Goal: Book appointment/travel/reservation

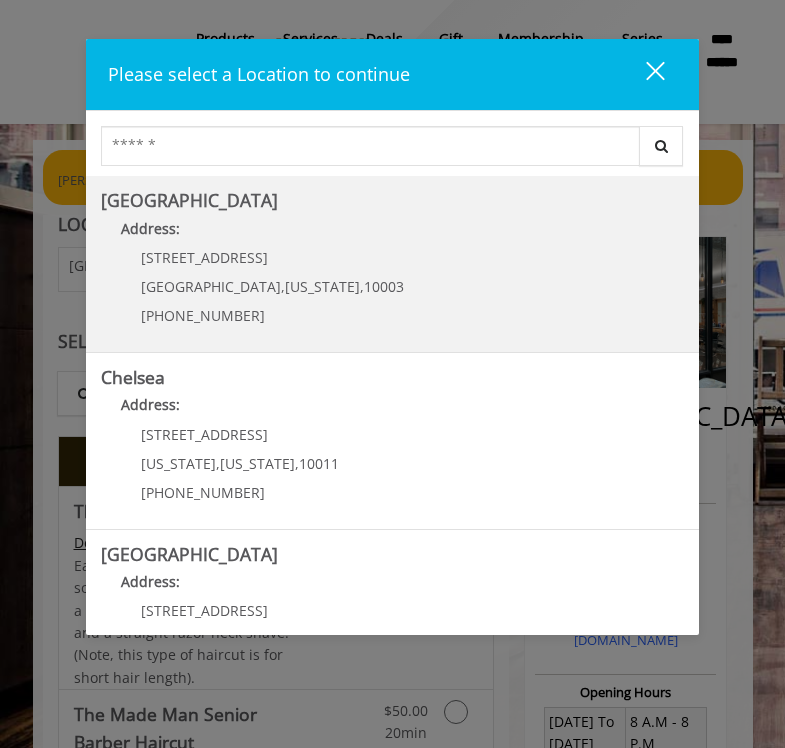
click at [243, 234] on Village "Address:" at bounding box center [392, 234] width 582 height 32
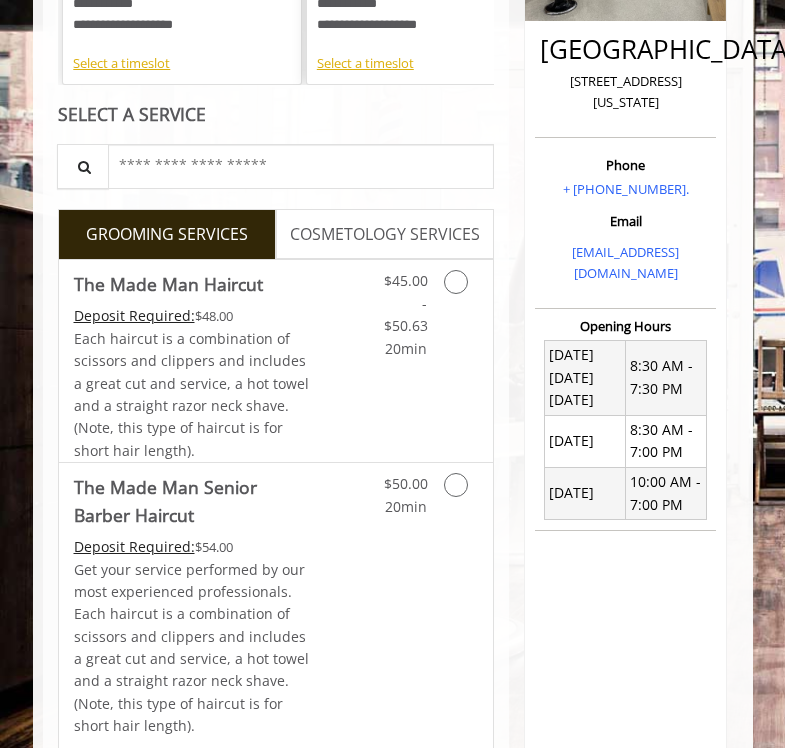
scroll to position [381, 0]
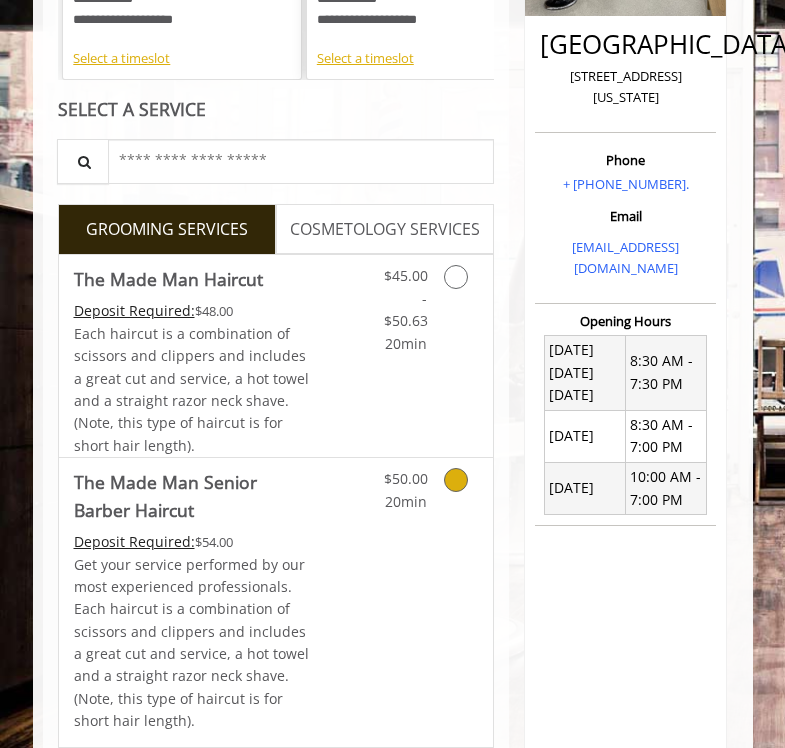
click at [455, 478] on icon "Grooming services" at bounding box center [456, 480] width 24 height 24
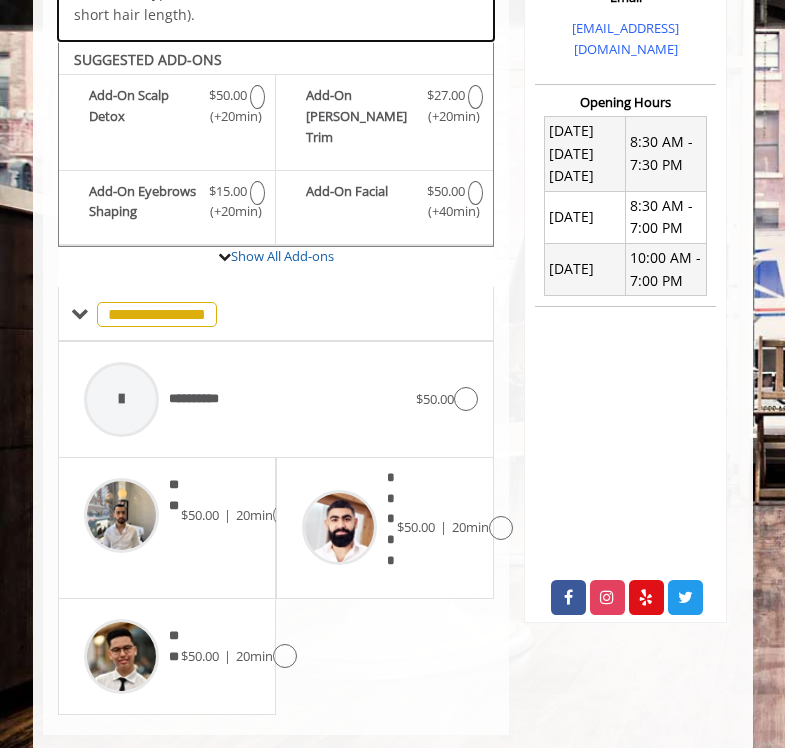
scroll to position [606, 0]
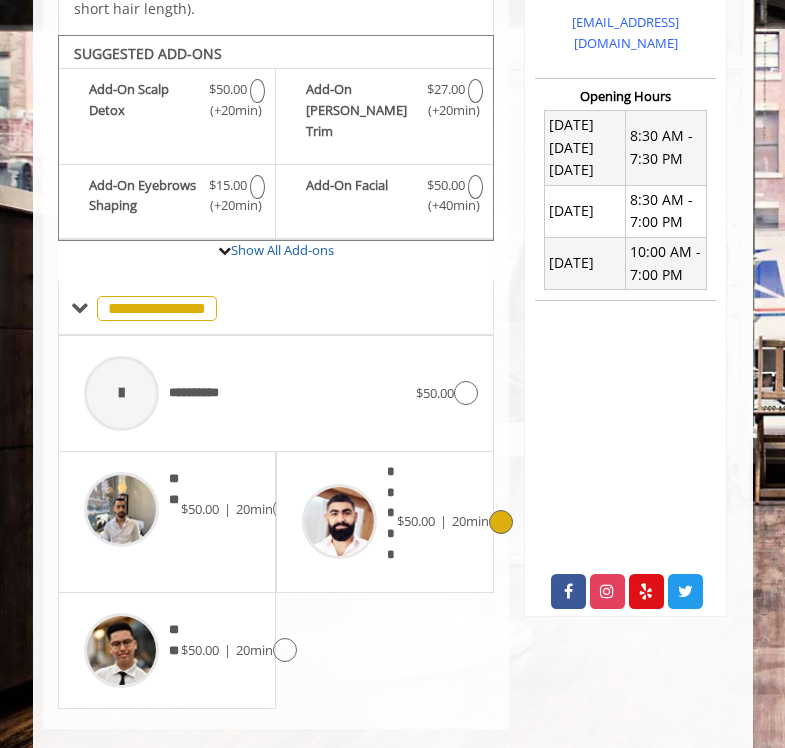
click at [341, 484] on img at bounding box center [339, 521] width 75 height 75
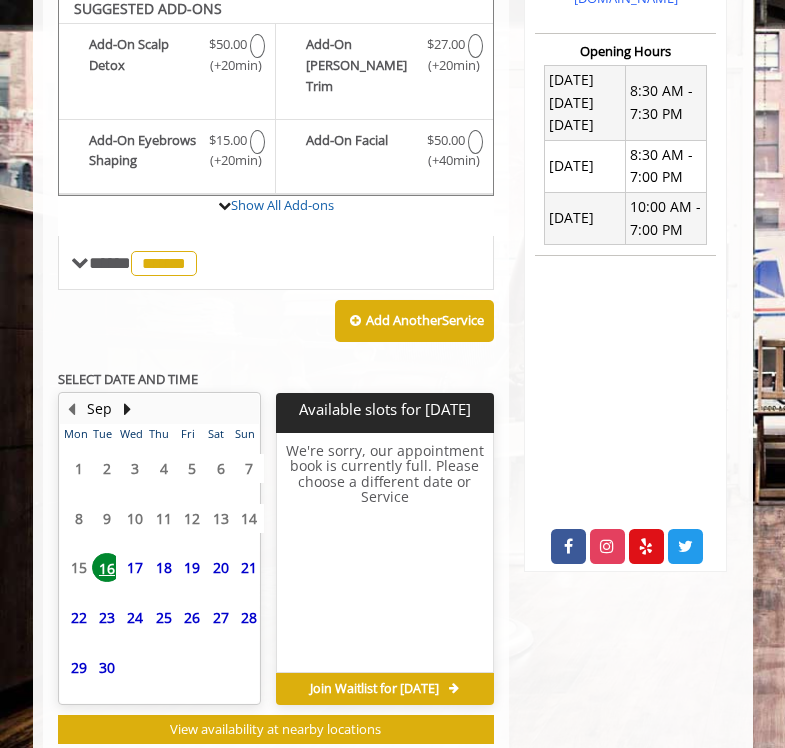
scroll to position [635, 0]
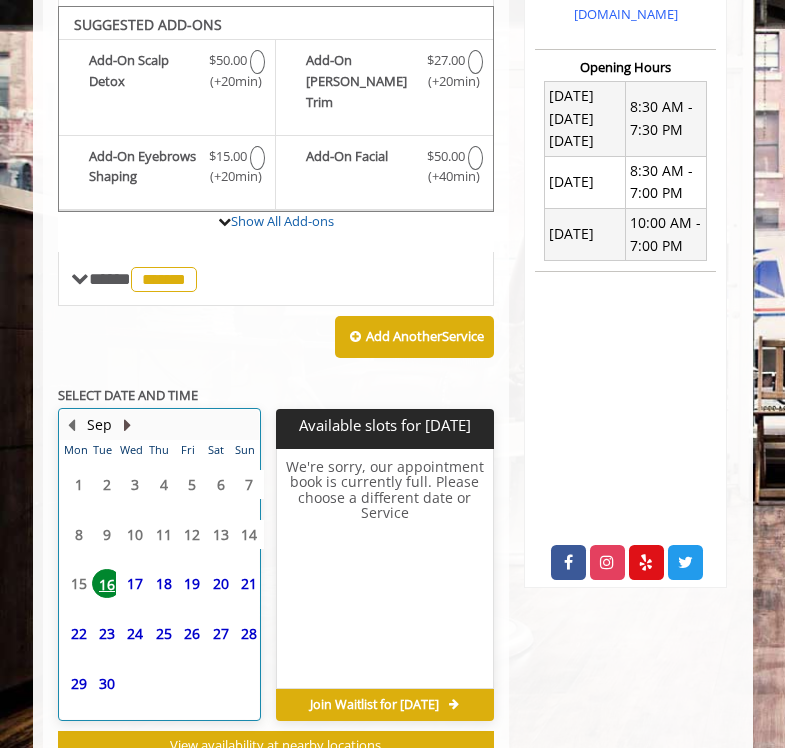
click at [130, 414] on button "Next Month" at bounding box center [128, 425] width 16 height 22
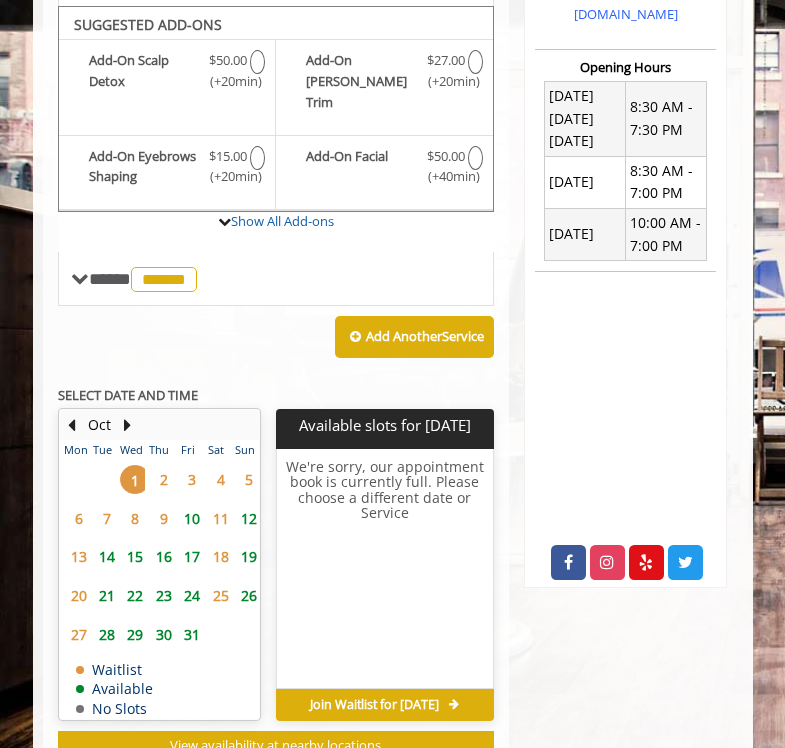
click at [164, 465] on span "2" at bounding box center [164, 479] width 30 height 29
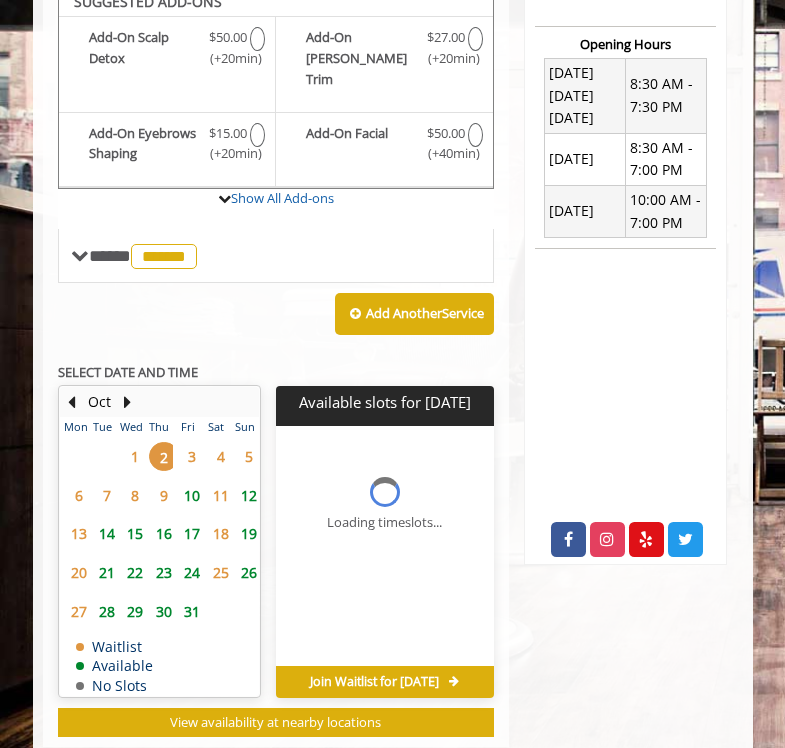
scroll to position [690, 0]
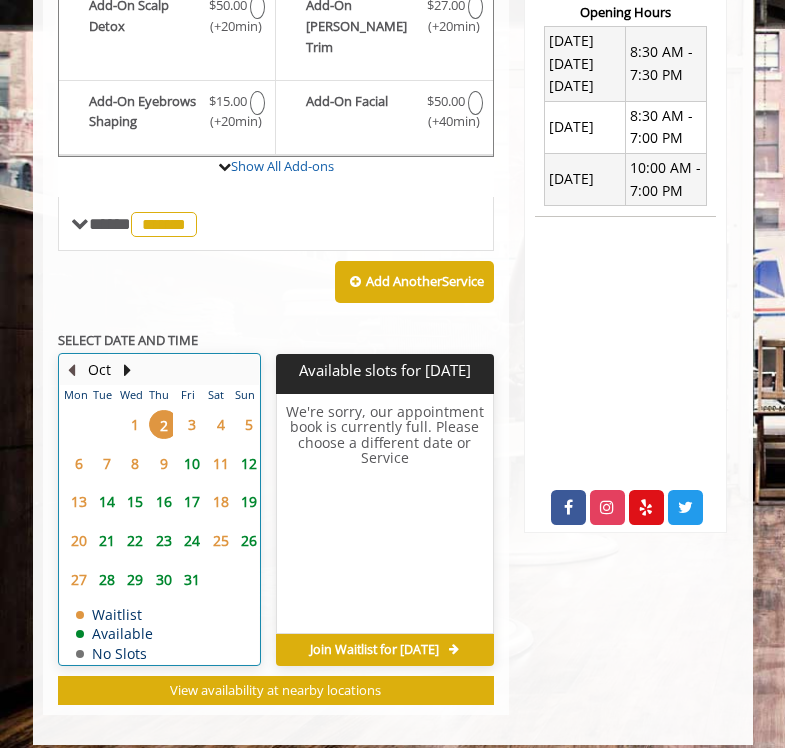
click at [72, 359] on button "Previous Month" at bounding box center [72, 370] width 16 height 22
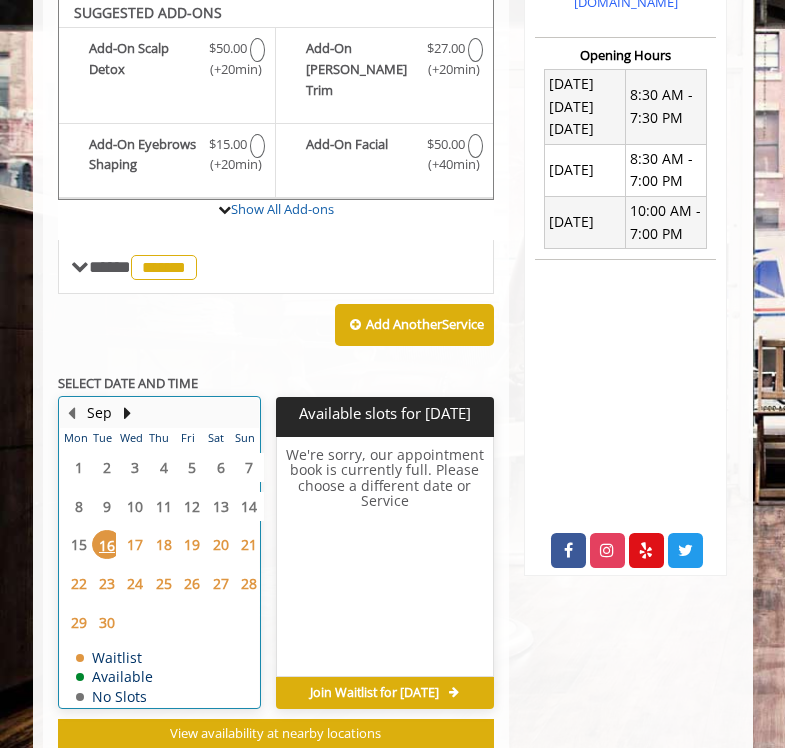
scroll to position [635, 0]
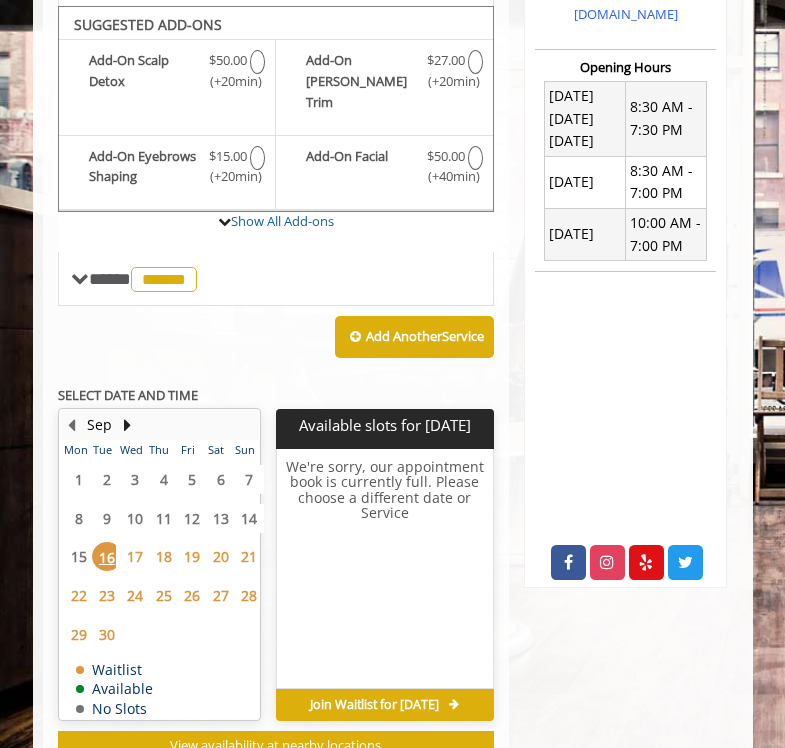
click at [379, 562] on h6 "We're sorry, our appointment book is currently full. Please choose a different …" at bounding box center [385, 570] width 216 height 222
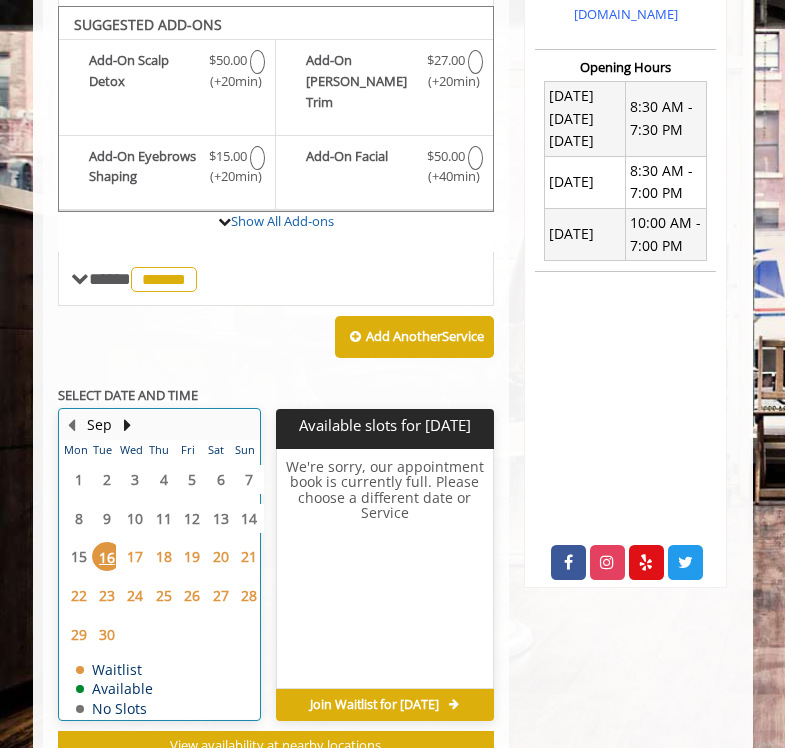
click at [191, 615] on table "Mon Tue Wed Thu Fri Sat Sun 1 2 3 4 5 6 7 8 9 10 11 12 13 14 15 16 17 18 19 20 …" at bounding box center [159, 579] width 199 height 279
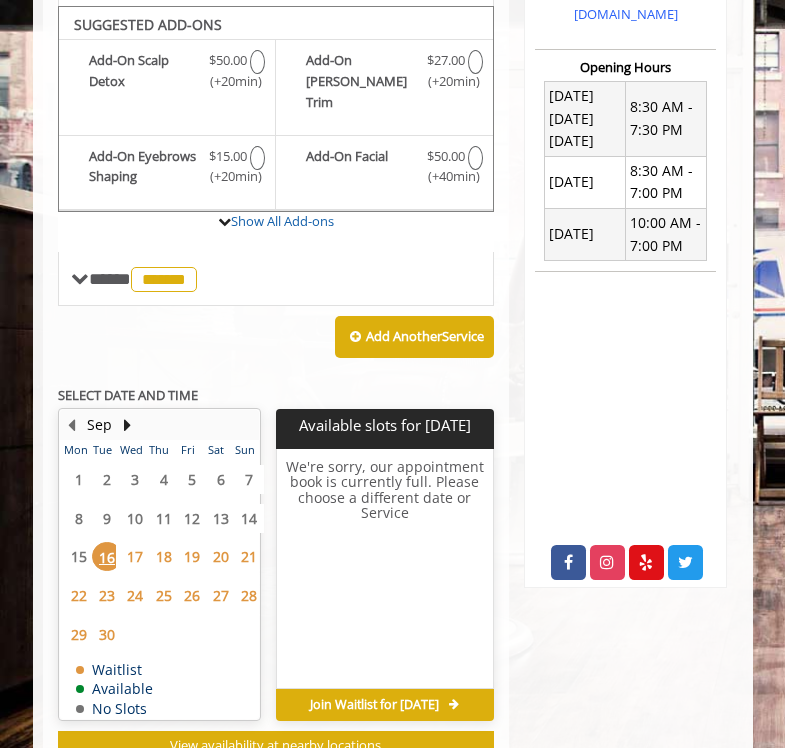
click at [167, 542] on span "18" at bounding box center [164, 556] width 30 height 29
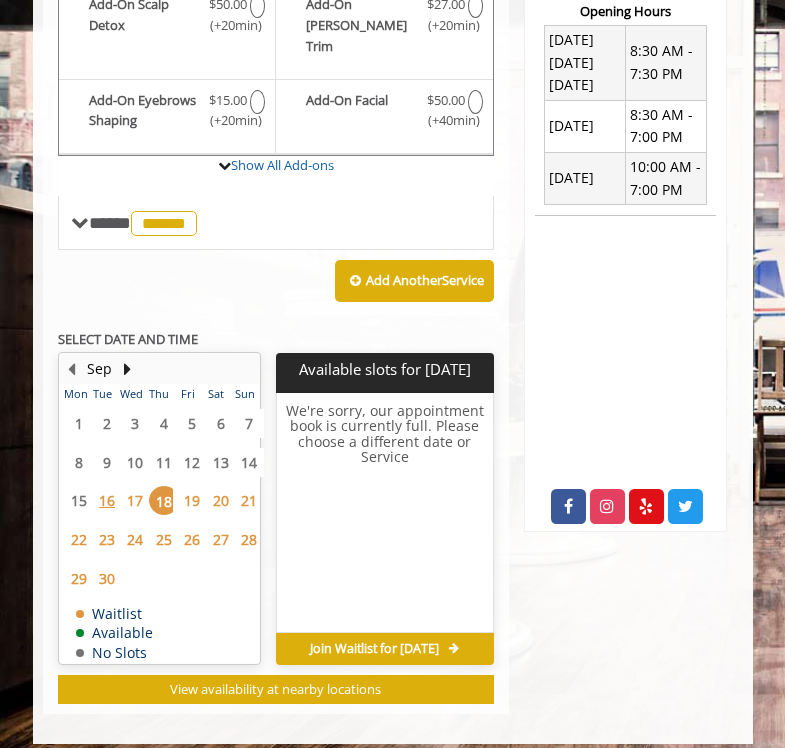
scroll to position [690, 0]
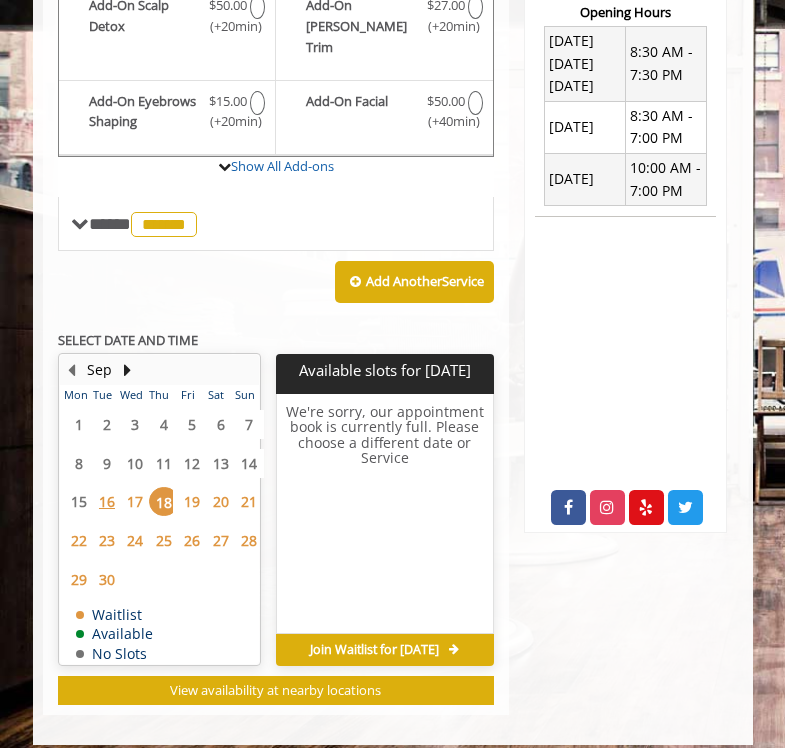
click at [398, 642] on span "Join Waitlist for [DATE]" at bounding box center [374, 650] width 129 height 16
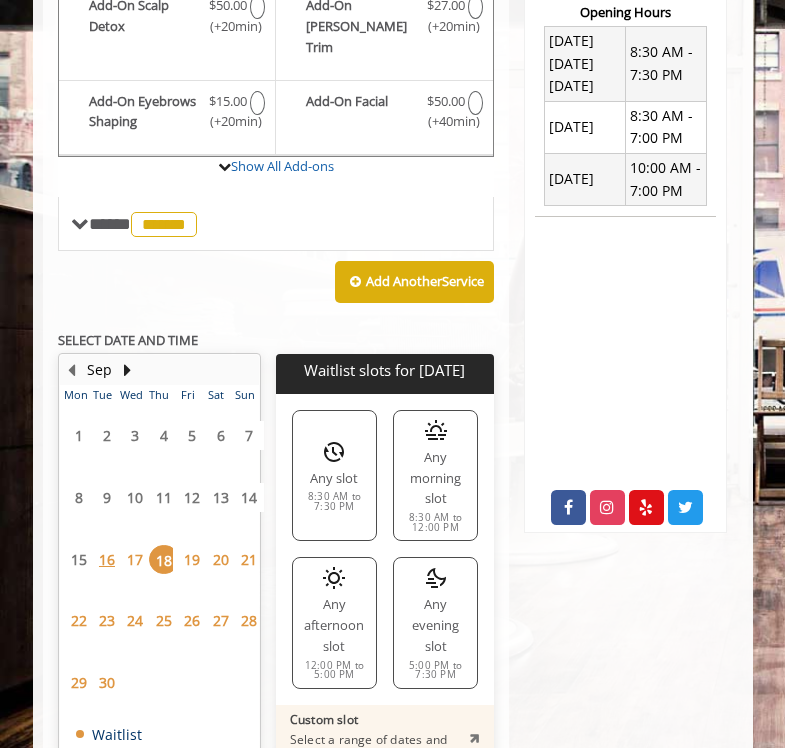
click at [345, 492] on div "8:30 AM to 7:30 PM" at bounding box center [334, 501] width 67 height 19
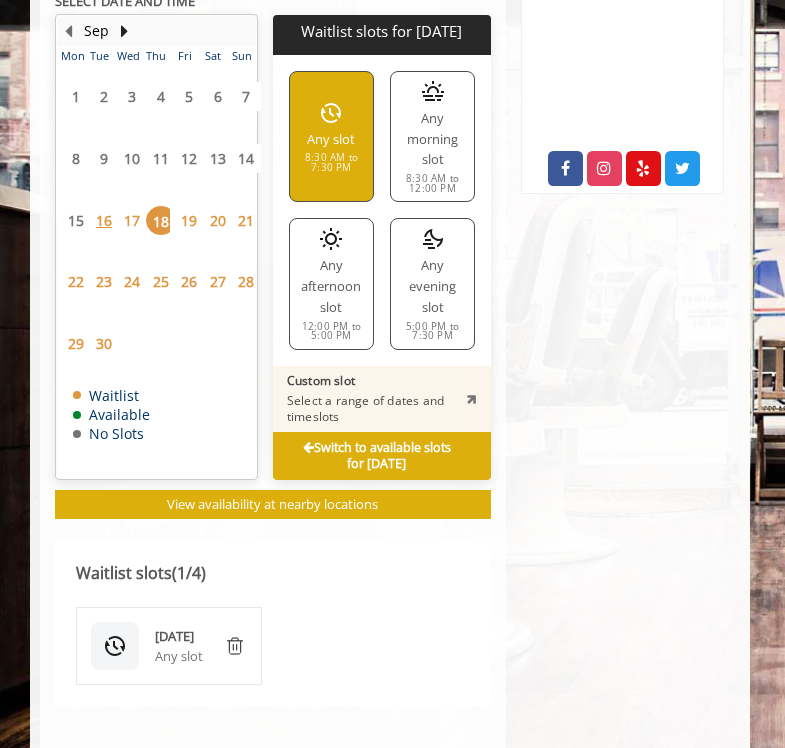
scroll to position [1030, 3]
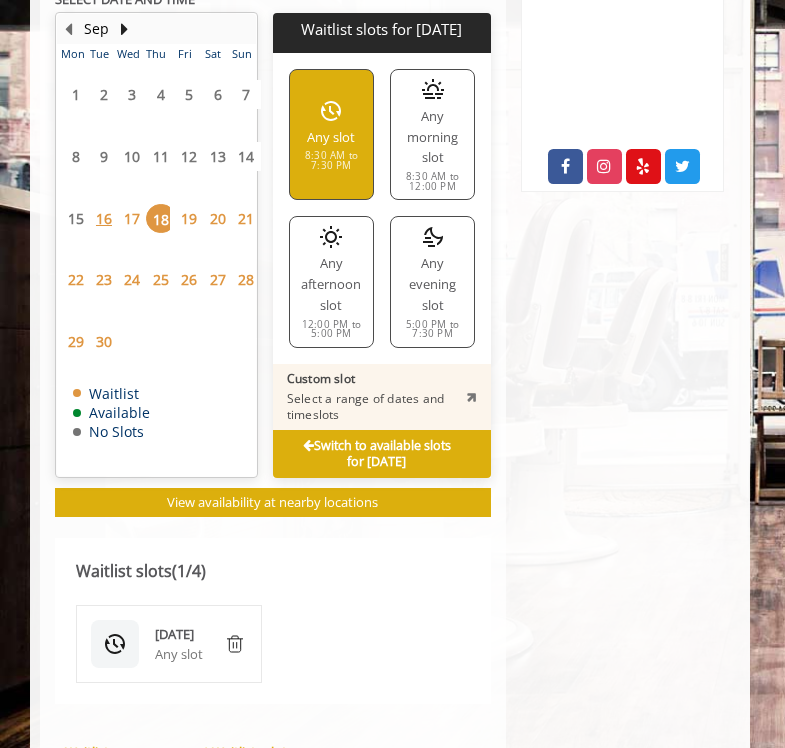
click at [301, 438] on span "Switch to available slots for [DATE]" at bounding box center [377, 454] width 192 height 32
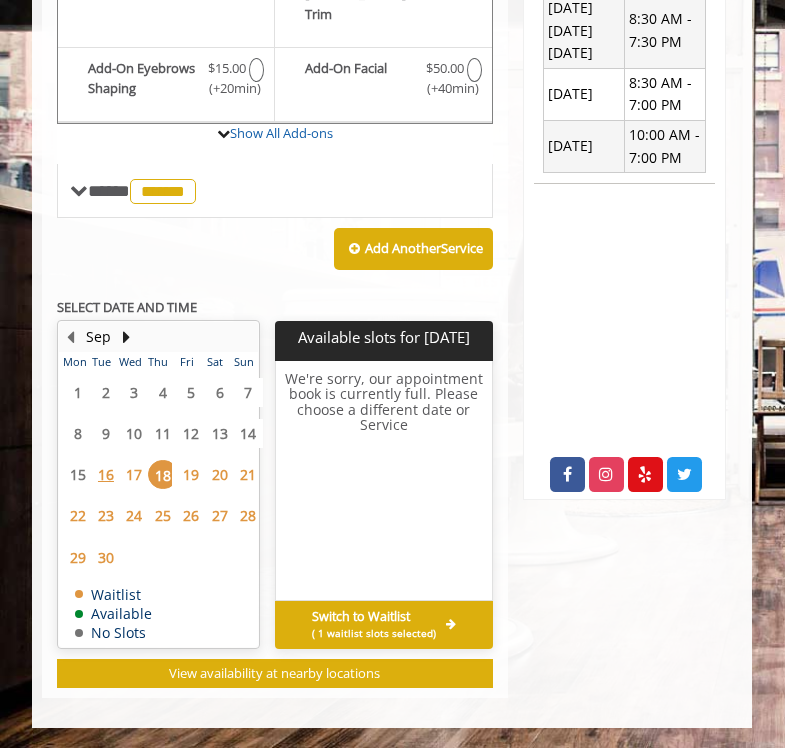
scroll to position [1030, 0]
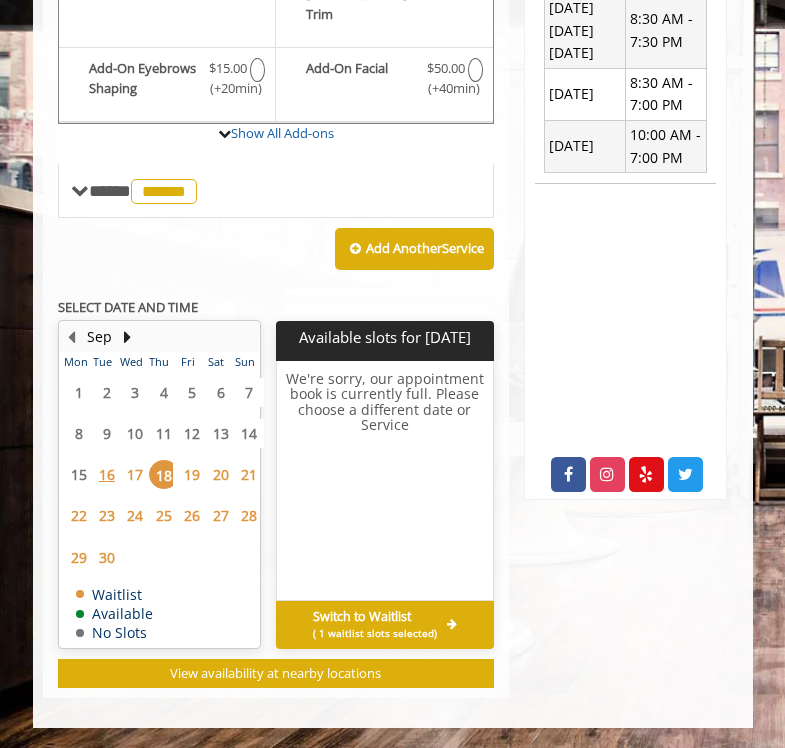
click at [354, 625] on span "( 1 waitlist slots selected)" at bounding box center [375, 633] width 124 height 16
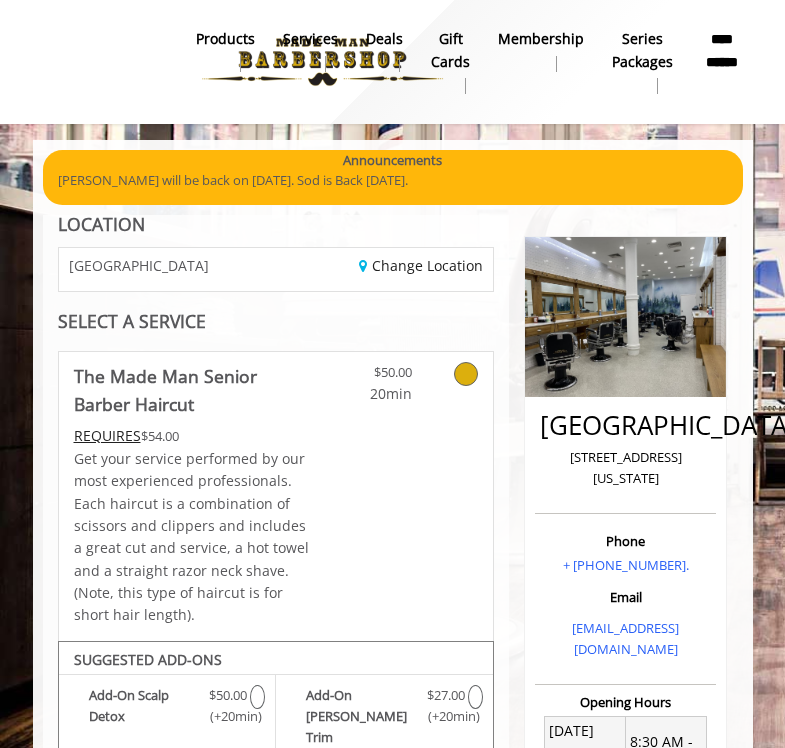
scroll to position [0, 0]
